Goal: Information Seeking & Learning: Learn about a topic

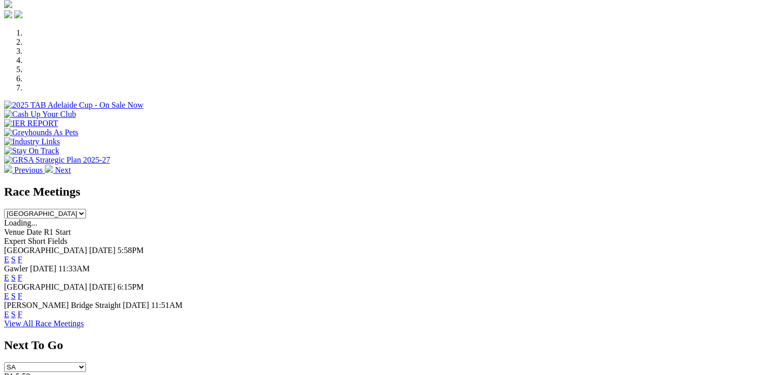
scroll to position [305, 0]
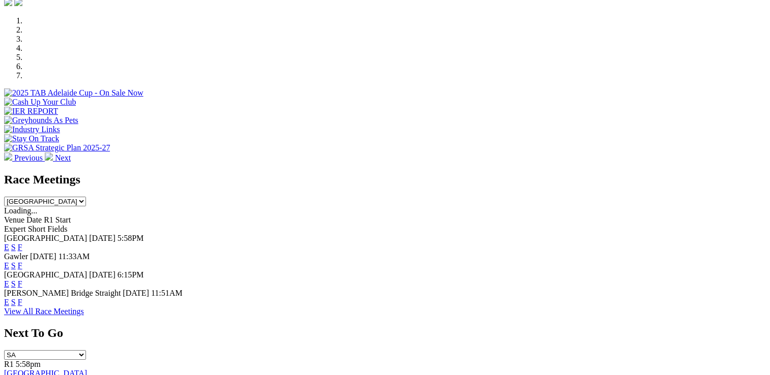
click at [22, 243] on link "F" at bounding box center [20, 247] width 5 height 9
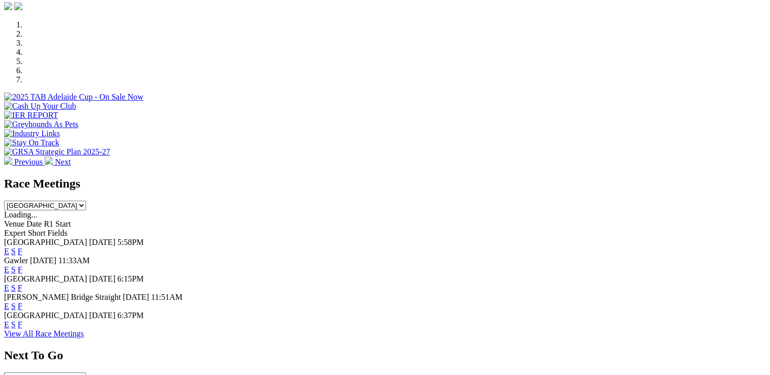
scroll to position [305, 0]
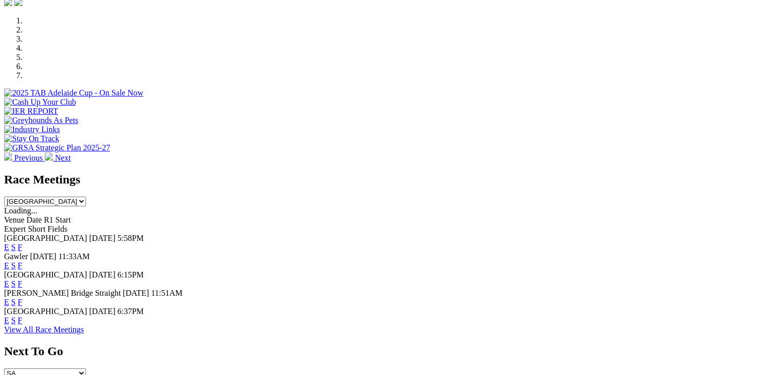
click at [22, 316] on link "F" at bounding box center [20, 320] width 5 height 9
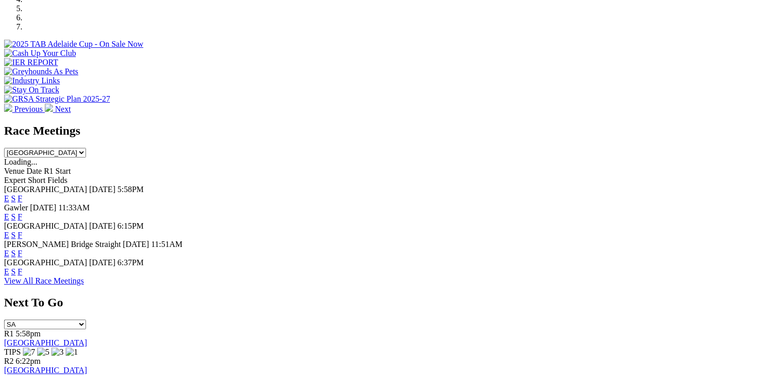
scroll to position [356, 0]
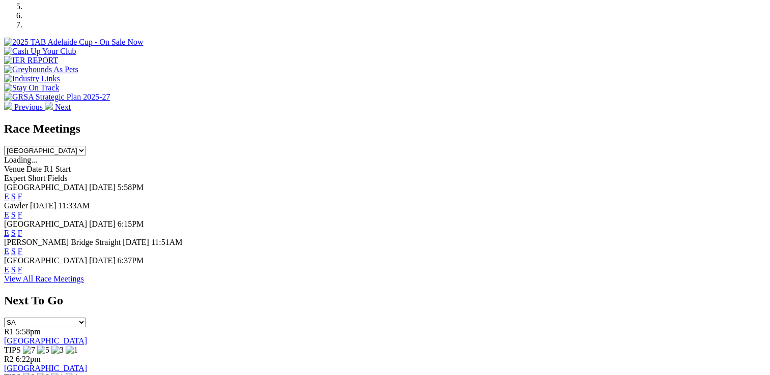
click at [22, 266] on link "F" at bounding box center [20, 270] width 5 height 9
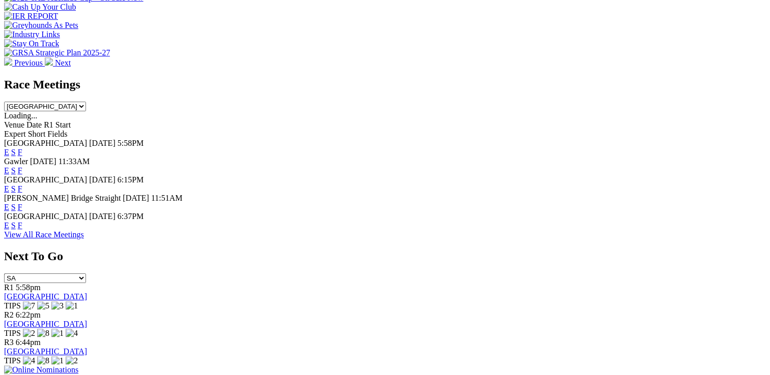
scroll to position [407, 0]
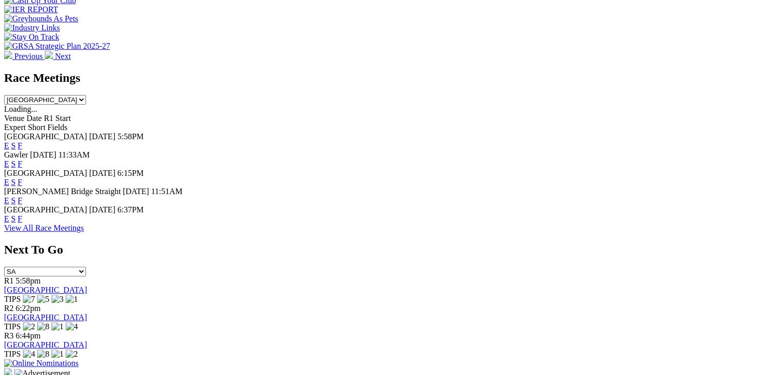
click at [22, 215] on link "F" at bounding box center [20, 219] width 5 height 9
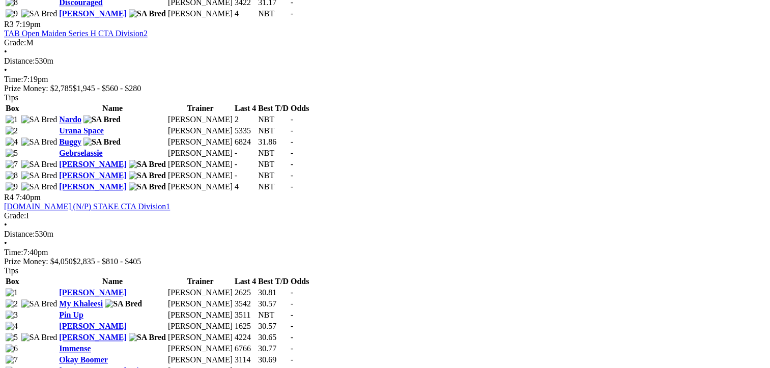
scroll to position [916, 0]
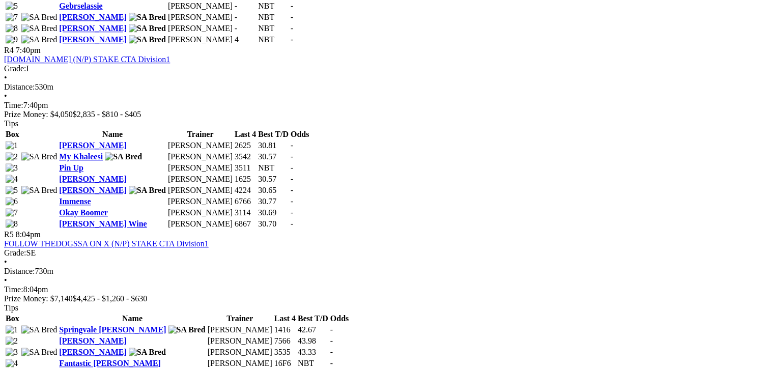
scroll to position [967, 0]
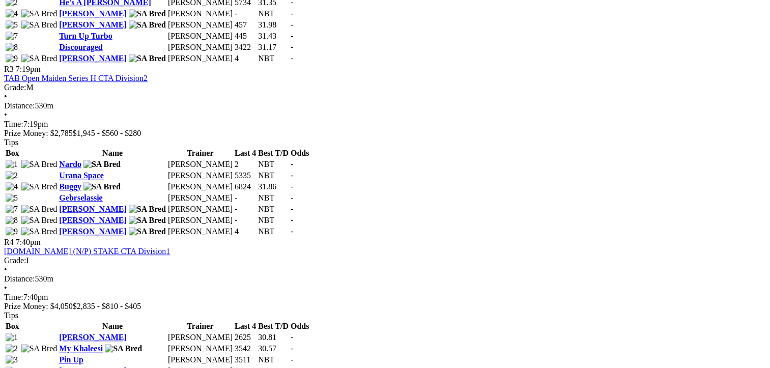
scroll to position [865, 0]
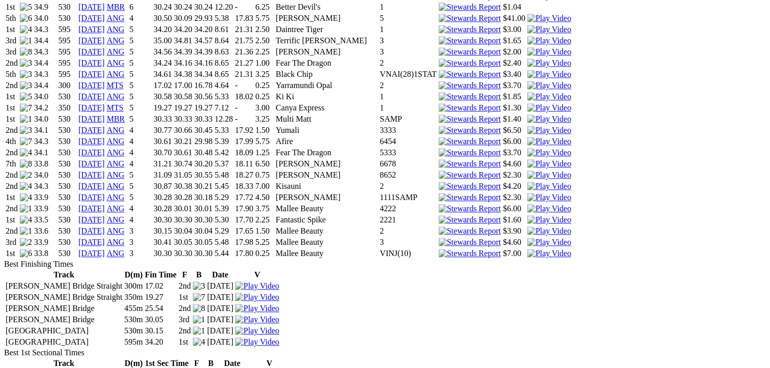
scroll to position [1068, 0]
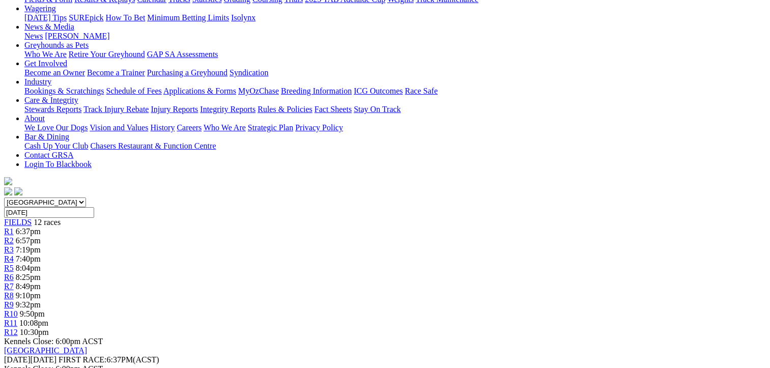
scroll to position [153, 0]
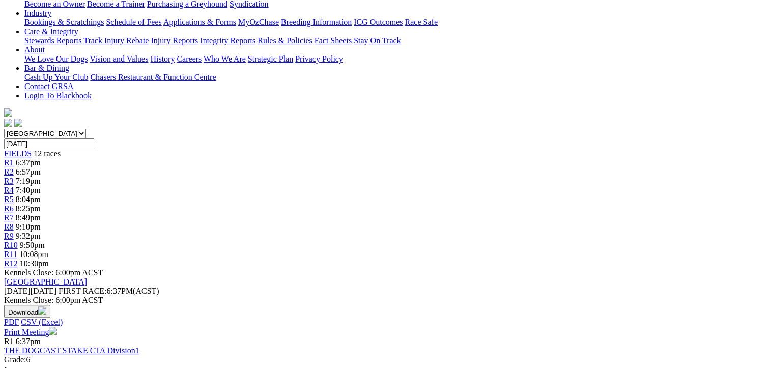
scroll to position [204, 0]
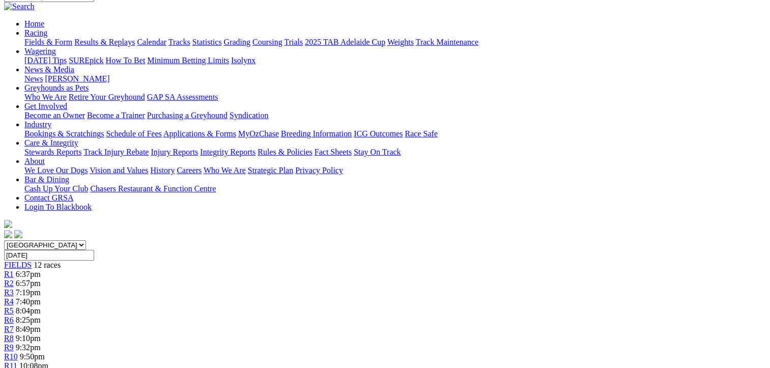
scroll to position [153, 0]
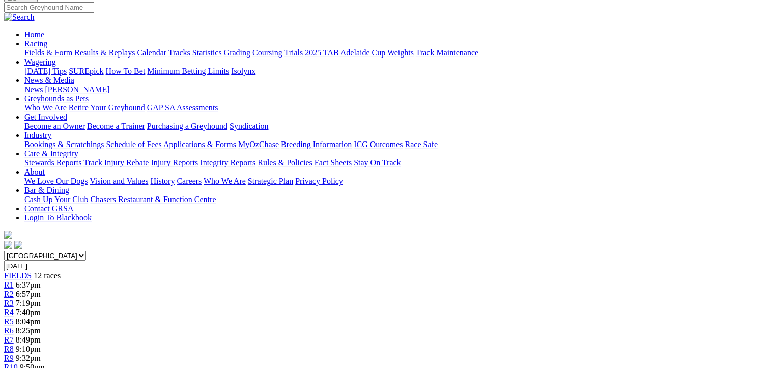
scroll to position [153, 0]
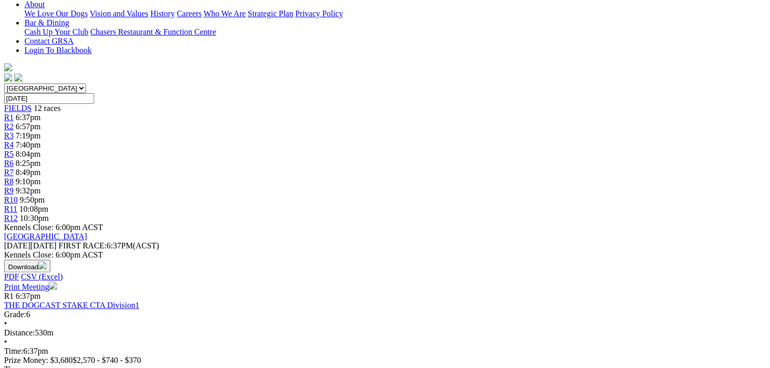
scroll to position [254, 0]
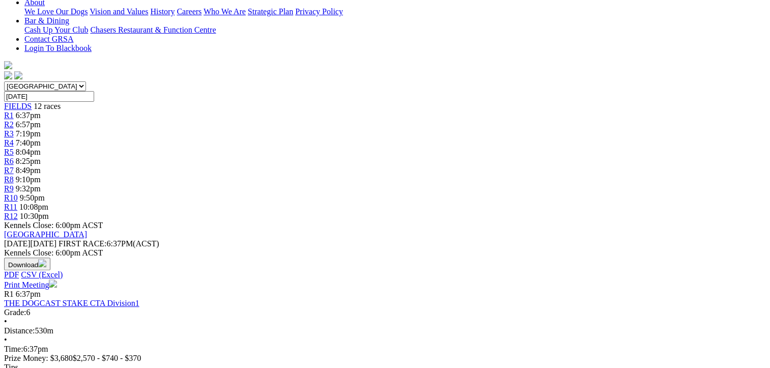
scroll to position [305, 0]
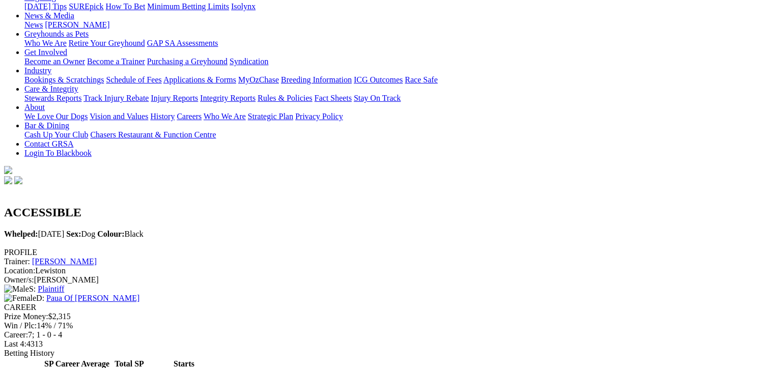
scroll to position [51, 0]
